Goal: Information Seeking & Learning: Learn about a topic

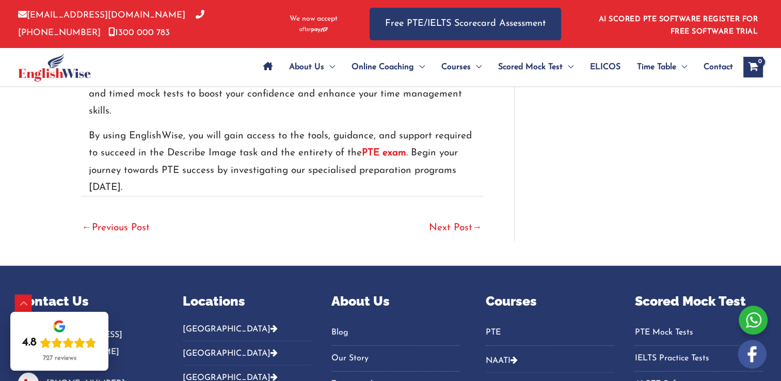
scroll to position [2646, 0]
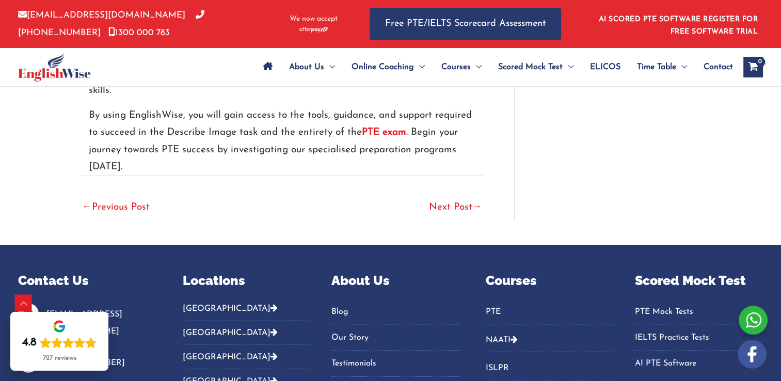
click at [461, 197] on link "Next Post →" at bounding box center [455, 208] width 53 height 23
click at [476, 202] on span "→" at bounding box center [477, 207] width 10 height 10
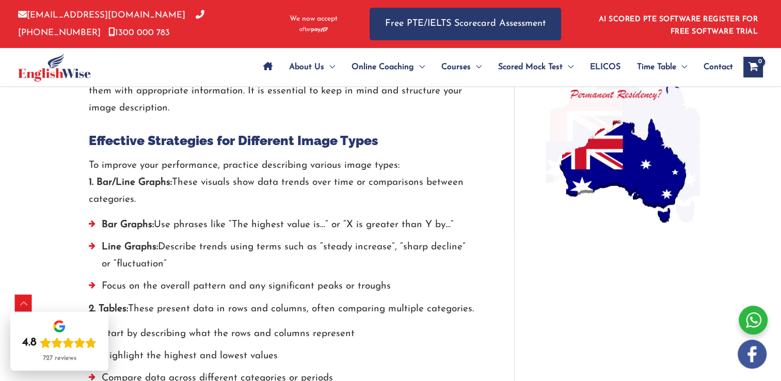
scroll to position [920, 0]
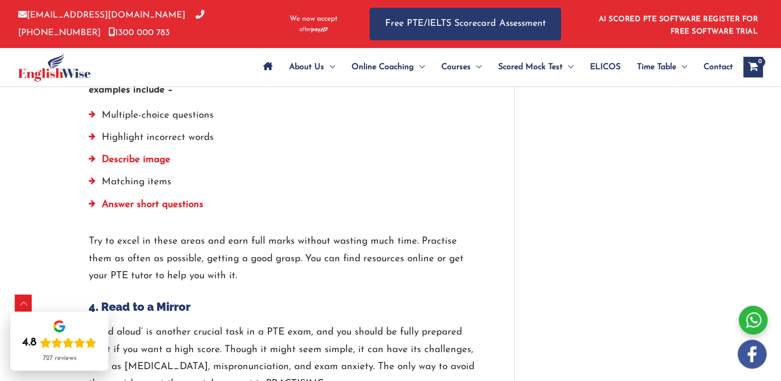
scroll to position [1900, 0]
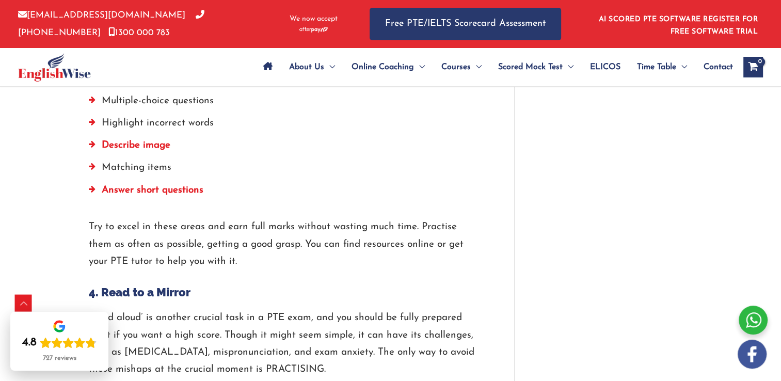
click at [118, 140] on strong "Describe image" at bounding box center [136, 145] width 69 height 10
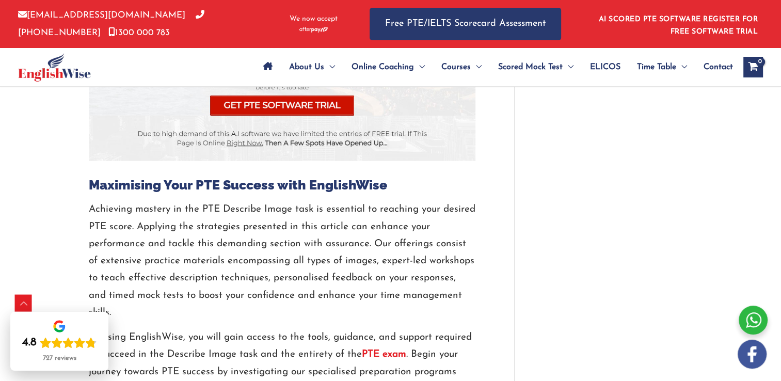
scroll to position [2842, 0]
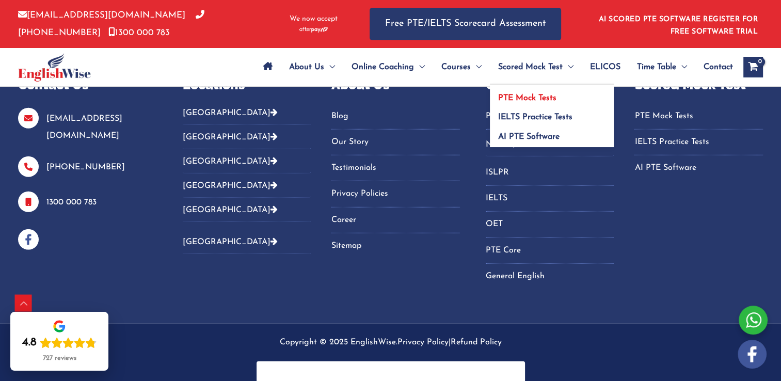
click at [522, 98] on span "PTE Mock Tests" at bounding box center [527, 98] width 58 height 8
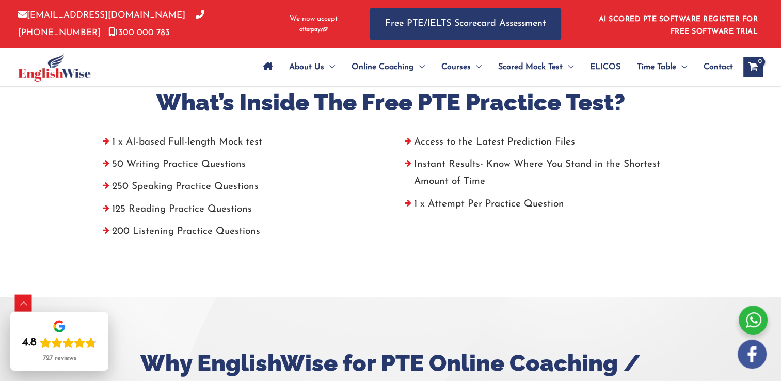
scroll to position [398, 0]
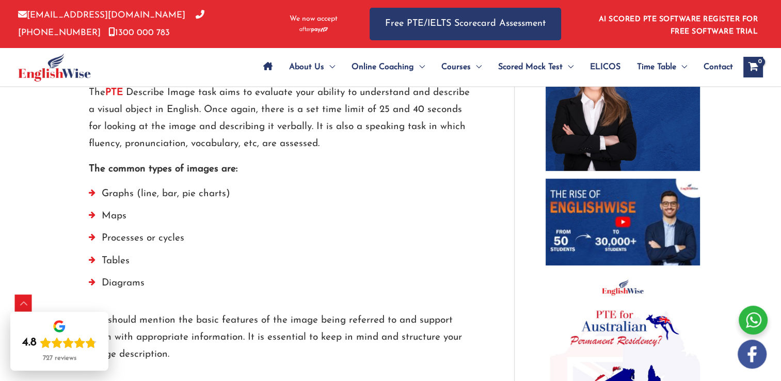
scroll to position [585, 0]
